Goal: Information Seeking & Learning: Learn about a topic

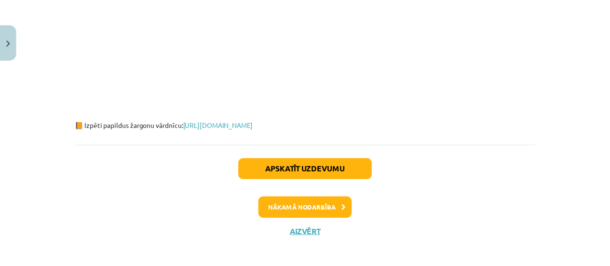
scroll to position [2619, 0]
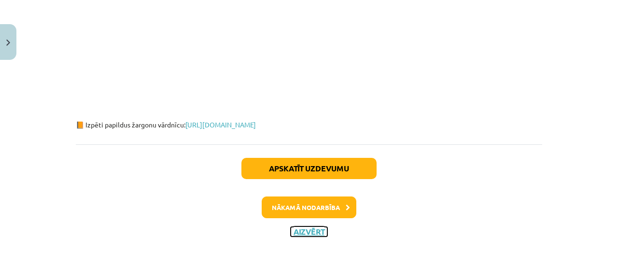
click at [297, 227] on button "Aizvērt" at bounding box center [308, 232] width 37 height 10
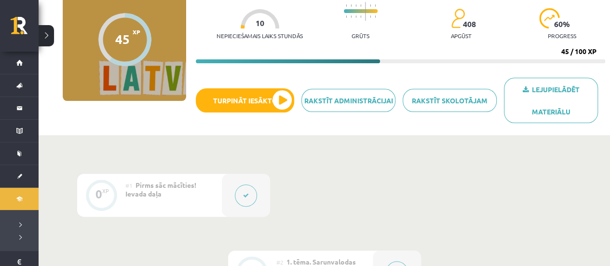
scroll to position [0, 0]
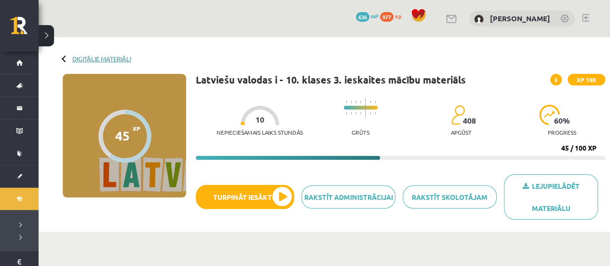
drag, startPoint x: 104, startPoint y: 55, endPoint x: 111, endPoint y: 58, distance: 6.9
click at [105, 55] on link "Digitālie materiāli" at bounding box center [101, 58] width 59 height 7
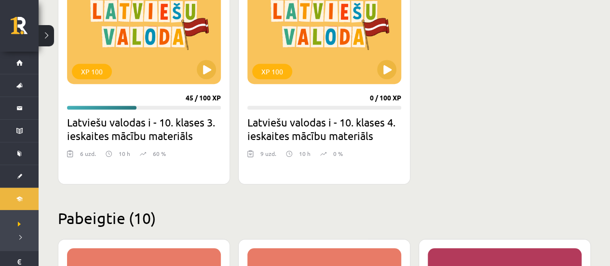
scroll to position [338, 0]
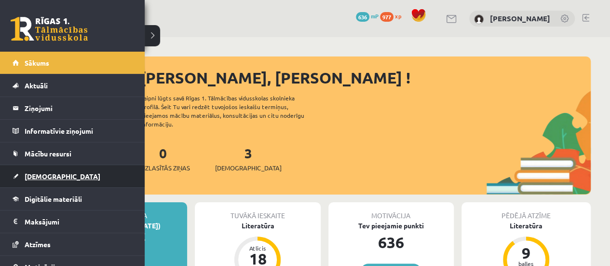
click at [48, 174] on span "[DEMOGRAPHIC_DATA]" at bounding box center [63, 176] width 76 height 9
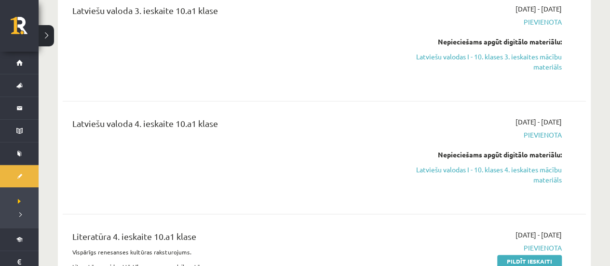
scroll to position [193, 0]
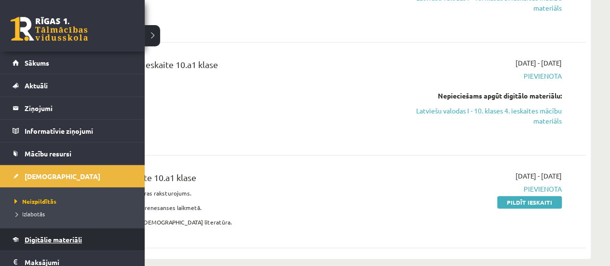
click at [63, 240] on span "Digitālie materiāli" at bounding box center [53, 239] width 57 height 9
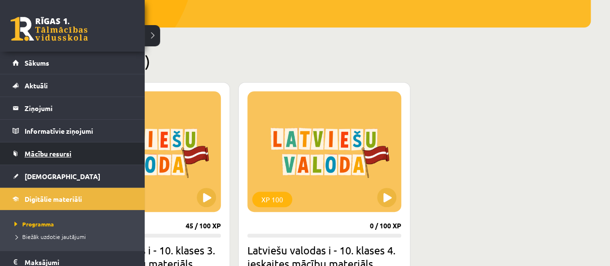
click at [24, 152] on link "Mācību resursi" at bounding box center [73, 153] width 120 height 22
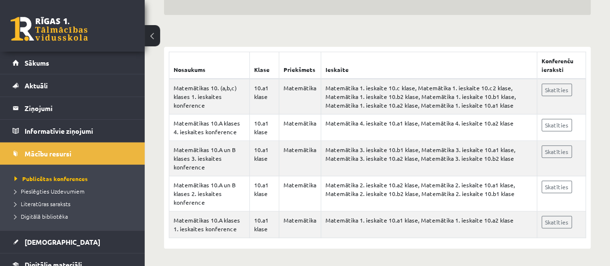
scroll to position [150, 0]
click at [226, 93] on td "Matemātikas 10. (a,b,c) klases 1. ieskaites konference" at bounding box center [209, 96] width 81 height 36
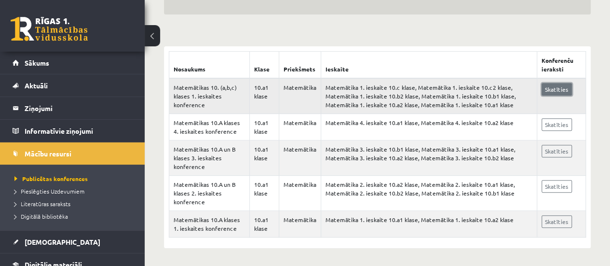
click at [549, 91] on link "Skatīties" at bounding box center [557, 89] width 30 height 13
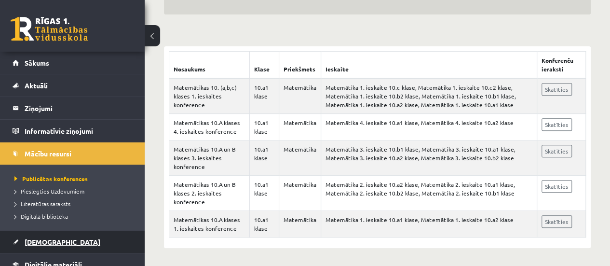
click at [55, 239] on link "[DEMOGRAPHIC_DATA]" at bounding box center [73, 242] width 120 height 22
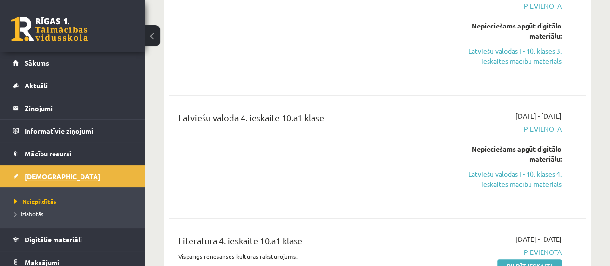
click at [39, 178] on span "[DEMOGRAPHIC_DATA]" at bounding box center [63, 176] width 76 height 9
click at [43, 178] on span "[DEMOGRAPHIC_DATA]" at bounding box center [63, 176] width 76 height 9
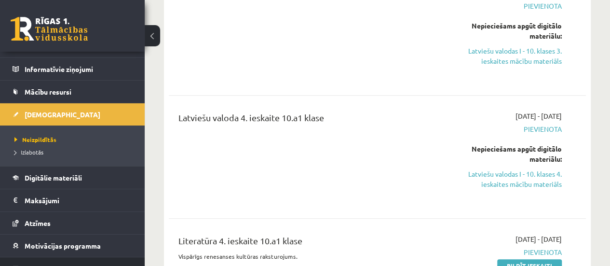
scroll to position [96, 0]
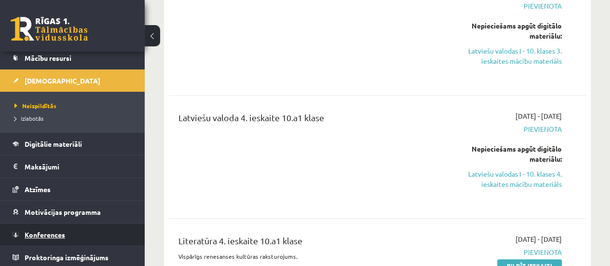
click at [63, 230] on span "Konferences" at bounding box center [45, 234] width 41 height 9
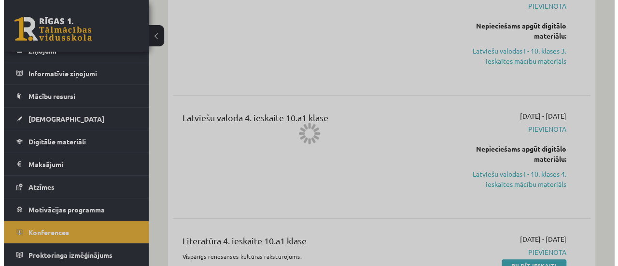
scroll to position [55, 0]
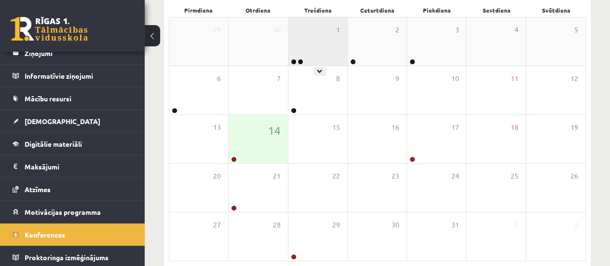
click at [312, 57] on div "1" at bounding box center [318, 41] width 59 height 48
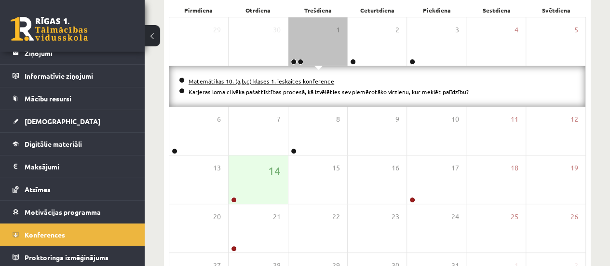
click at [307, 78] on link "Matemātikas 10. (a,b,c) klases 1. ieskaites konference" at bounding box center [262, 81] width 146 height 8
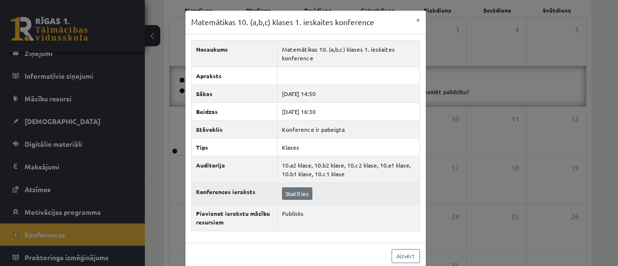
click at [282, 197] on td "Skatīties" at bounding box center [348, 193] width 142 height 22
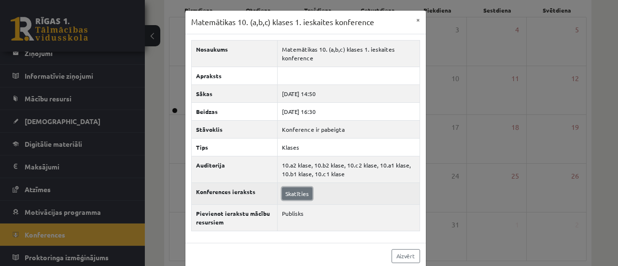
click at [293, 189] on link "Skatīties" at bounding box center [297, 193] width 30 height 13
